Goal: Task Accomplishment & Management: Manage account settings

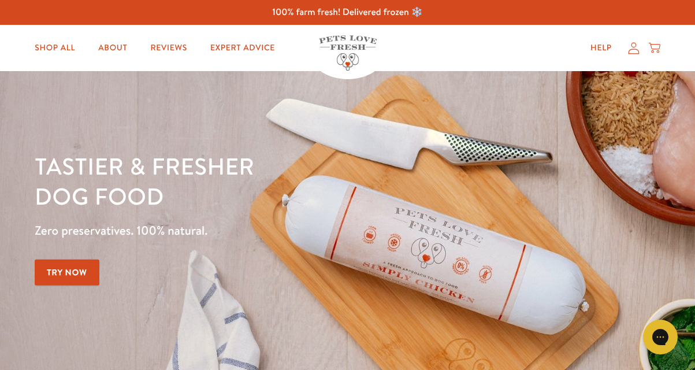
click at [632, 51] on icon at bounding box center [634, 48] width 12 height 12
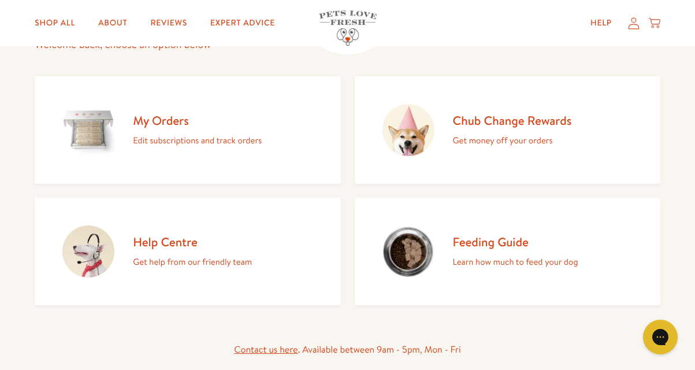
scroll to position [110, 0]
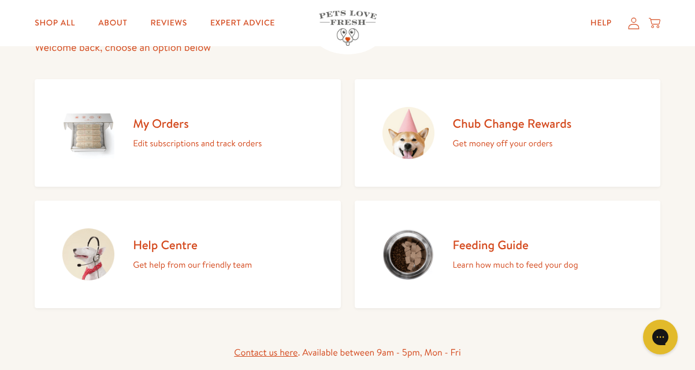
click at [257, 142] on p "Edit subscriptions and track orders" at bounding box center [197, 143] width 129 height 15
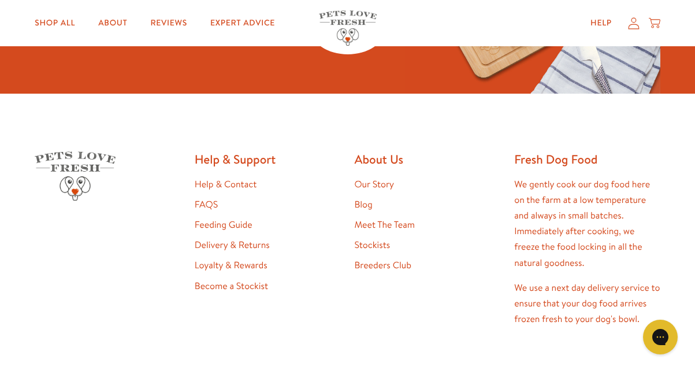
scroll to position [175, 0]
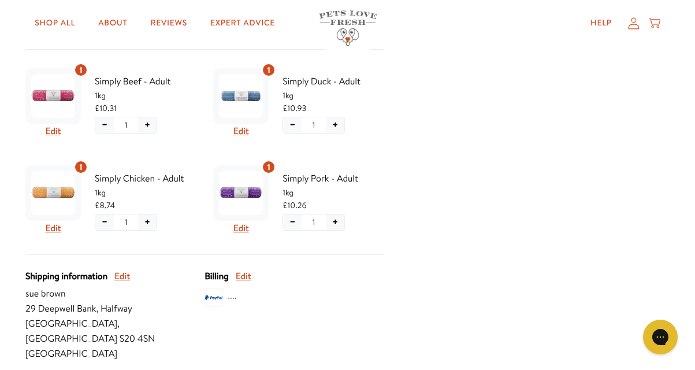
scroll to position [336, 0]
click at [297, 218] on button "−" at bounding box center [292, 222] width 18 height 16
click at [287, 267] on span "Confirm" at bounding box center [290, 263] width 27 height 13
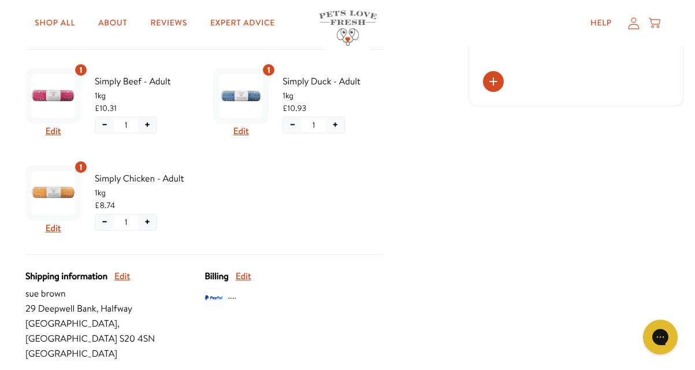
click at [145, 219] on button "+" at bounding box center [147, 222] width 18 height 16
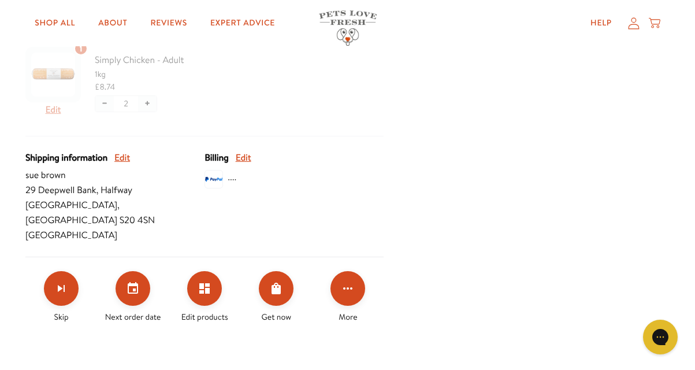
scroll to position [529, 0]
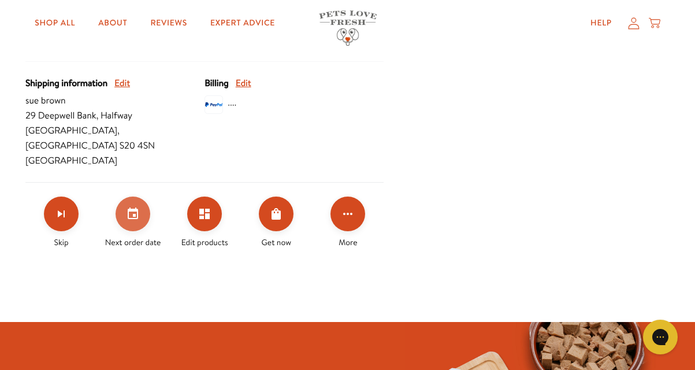
click at [141, 208] on button "Set your next order date" at bounding box center [133, 214] width 35 height 35
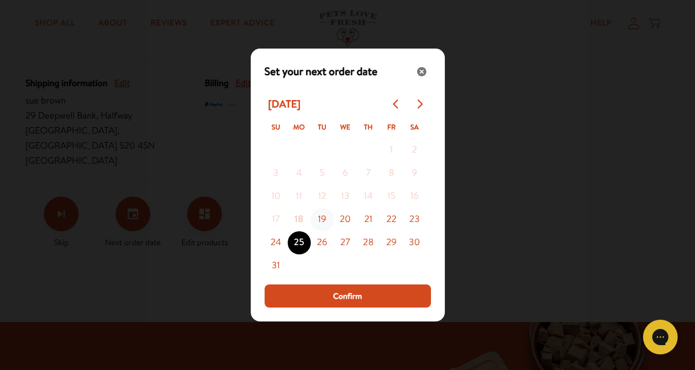
click at [320, 218] on button "19" at bounding box center [322, 219] width 23 height 23
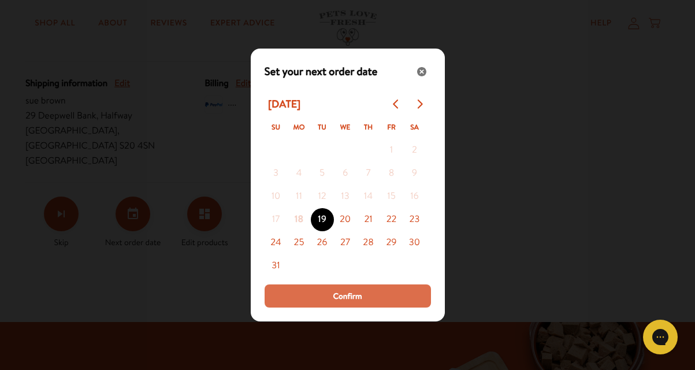
click at [317, 290] on button "Confirm" at bounding box center [348, 295] width 166 height 23
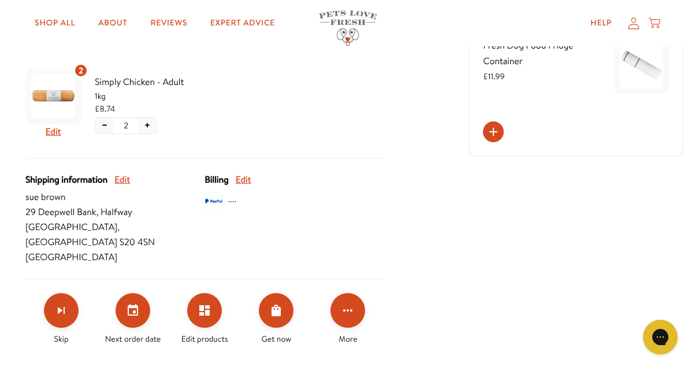
scroll to position [437, 0]
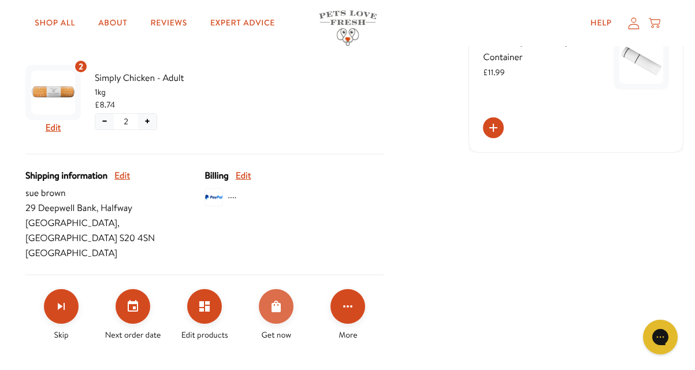
click at [280, 301] on icon "Order Now" at bounding box center [276, 307] width 9 height 12
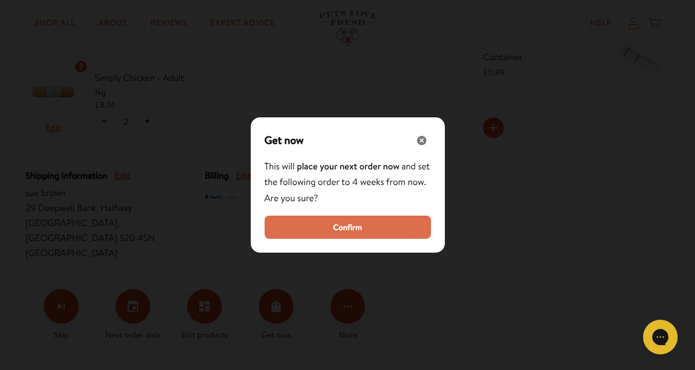
click at [316, 234] on button "Confirm" at bounding box center [348, 227] width 166 height 23
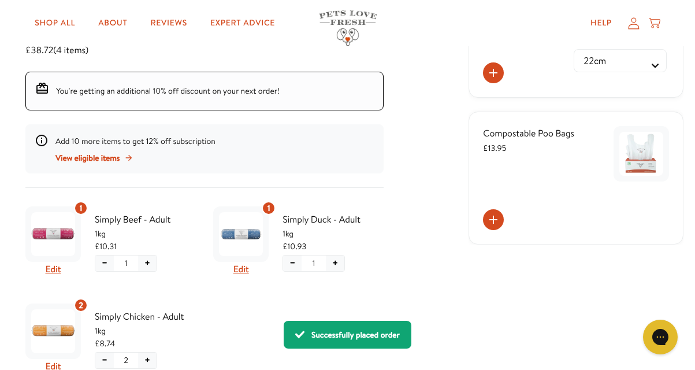
scroll to position [195, 0]
